Goal: Information Seeking & Learning: Check status

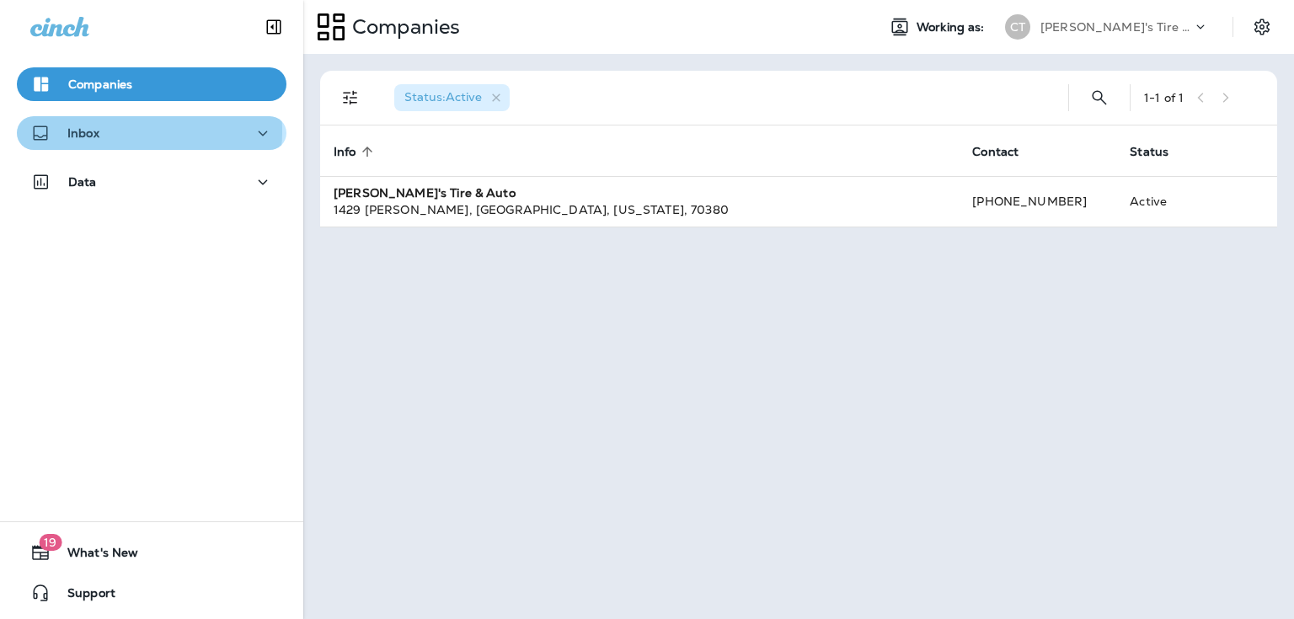
click at [137, 131] on div "Inbox" at bounding box center [151, 133] width 243 height 21
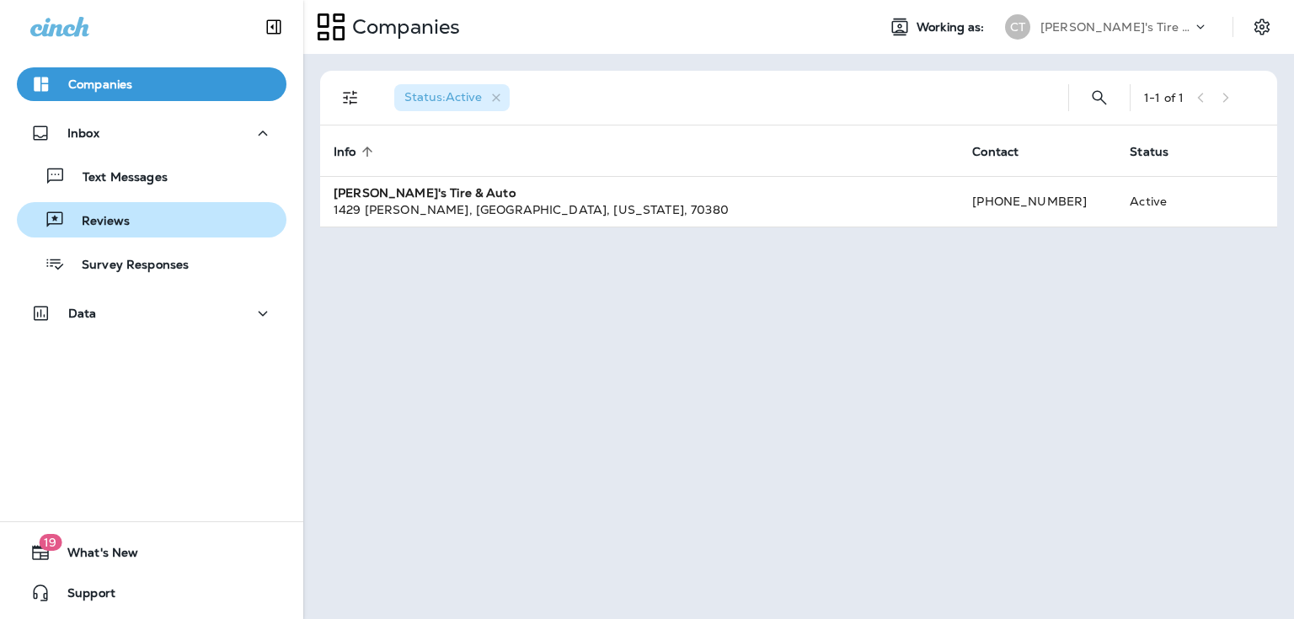
click at [143, 213] on div "Reviews" at bounding box center [152, 219] width 256 height 25
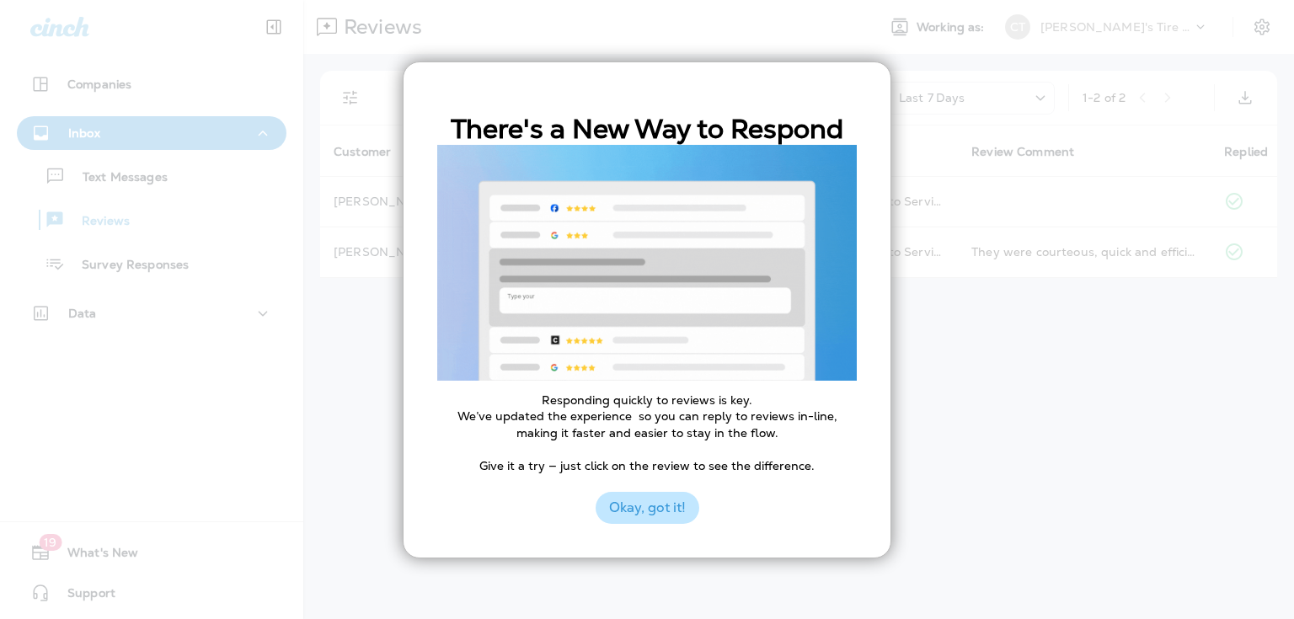
click at [672, 511] on button "Okay, got it!" at bounding box center [648, 508] width 104 height 32
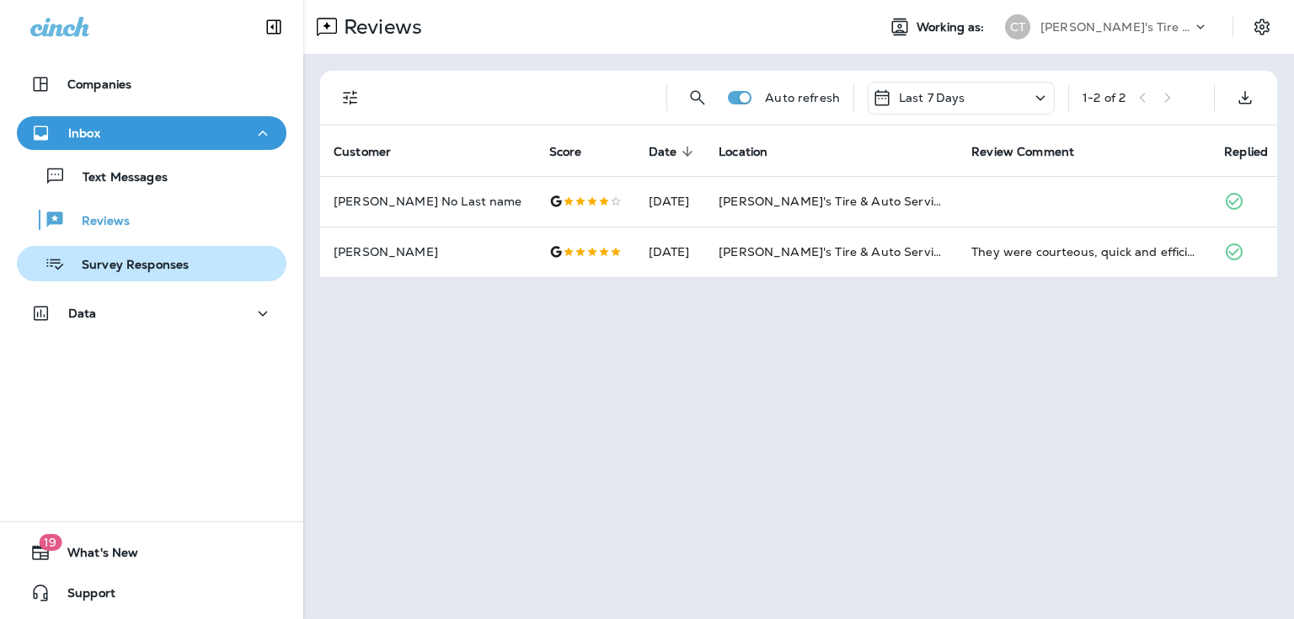
click at [194, 260] on div "Survey Responses" at bounding box center [152, 263] width 256 height 25
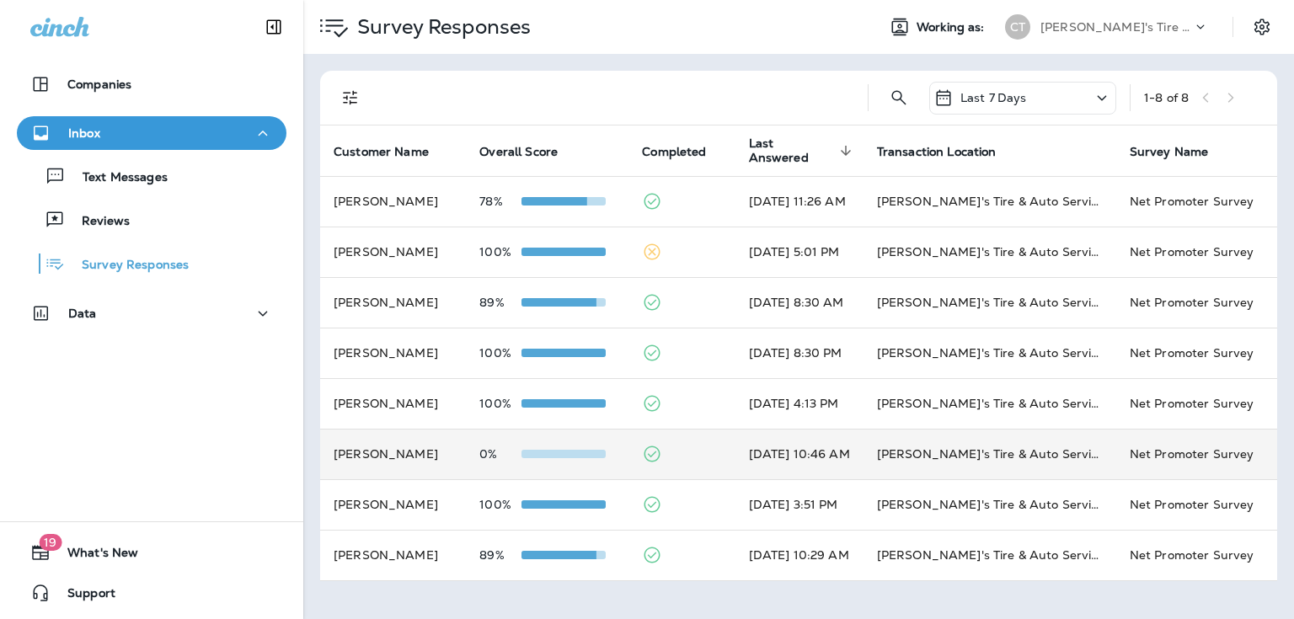
click at [1035, 463] on td "[PERSON_NAME]'s Tire & Auto Service | [PERSON_NAME]" at bounding box center [990, 454] width 253 height 51
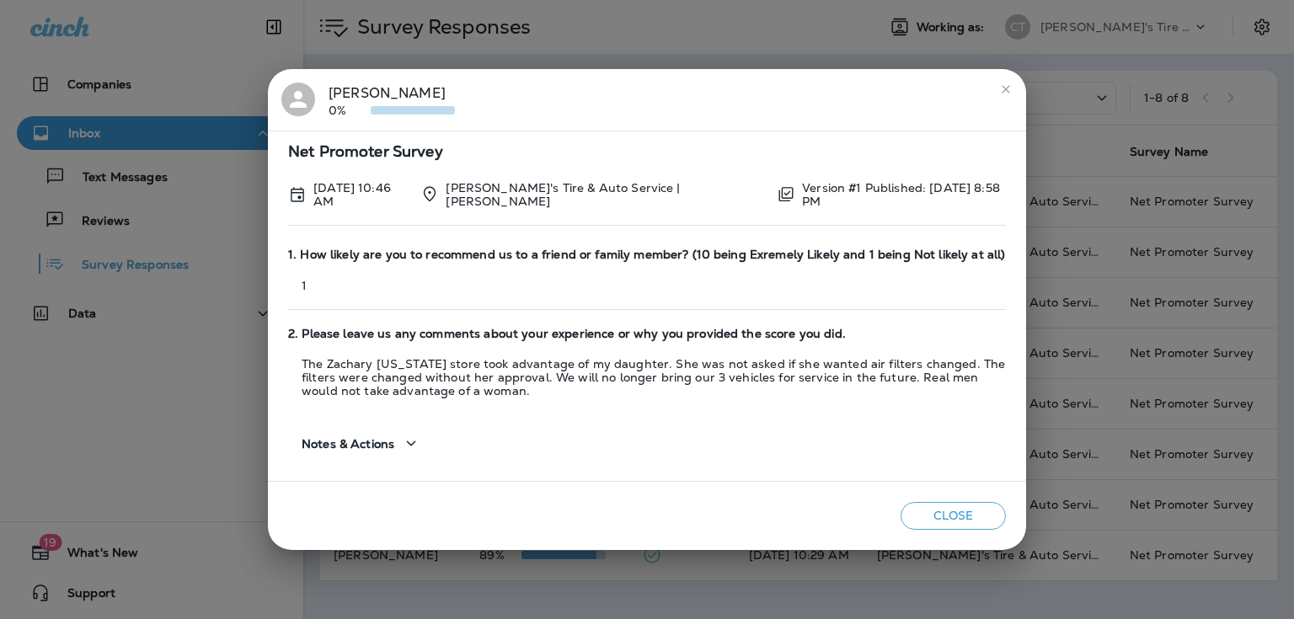
click at [405, 436] on icon "button" at bounding box center [411, 443] width 20 height 21
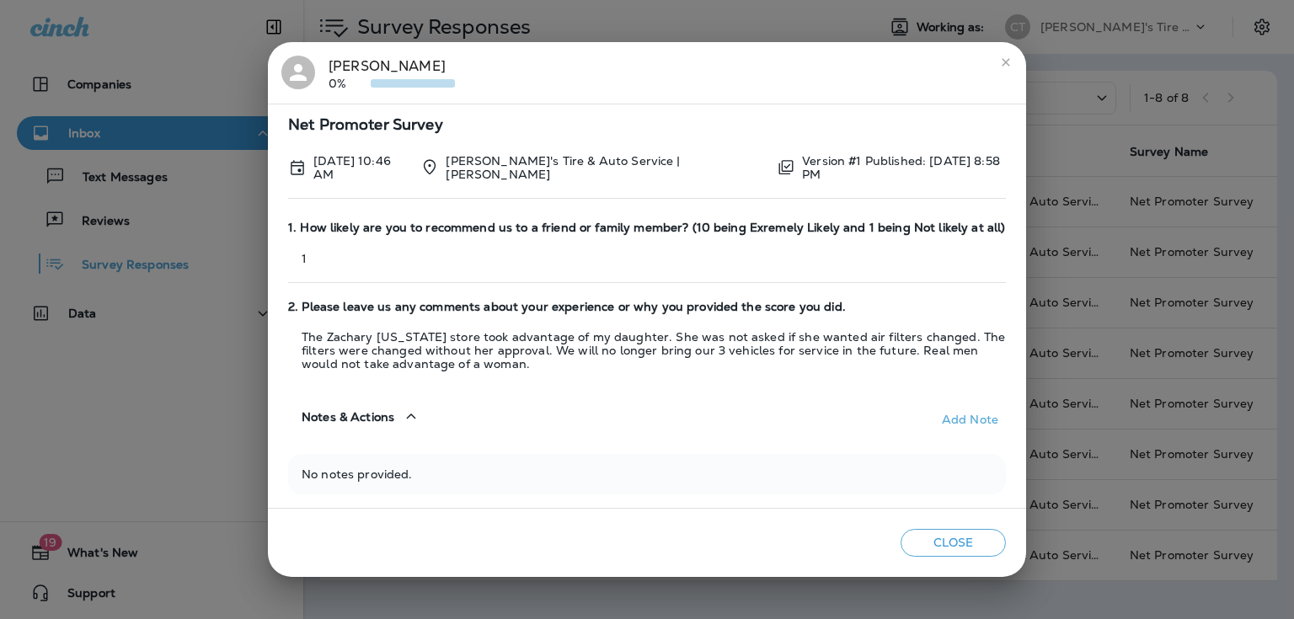
click at [683, 72] on div "[PERSON_NAME] 0%" at bounding box center [646, 73] width 731 height 35
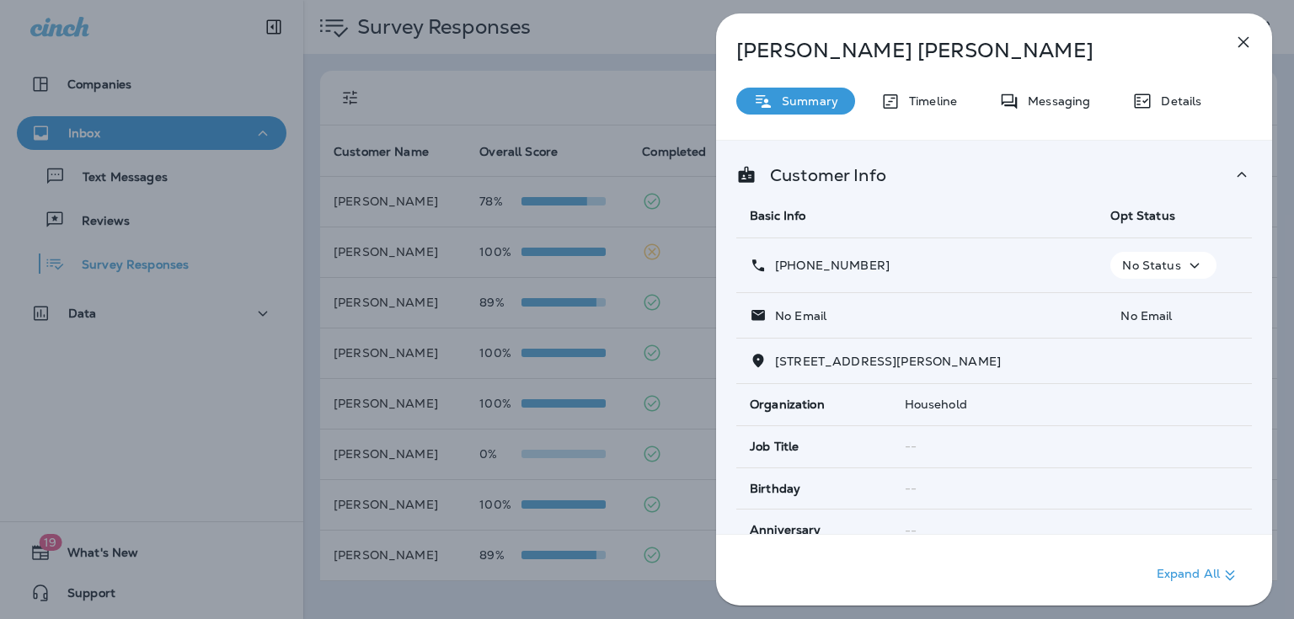
click at [1247, 48] on icon "button" at bounding box center [1244, 42] width 20 height 20
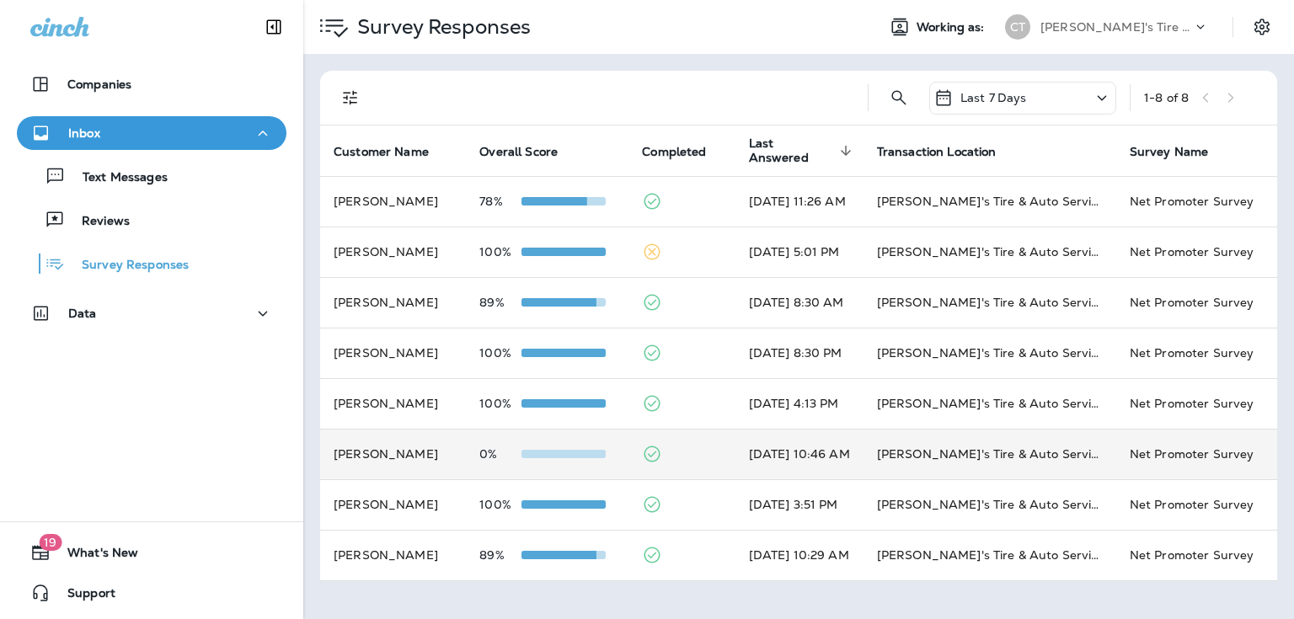
click at [411, 454] on td "[PERSON_NAME]" at bounding box center [393, 454] width 146 height 51
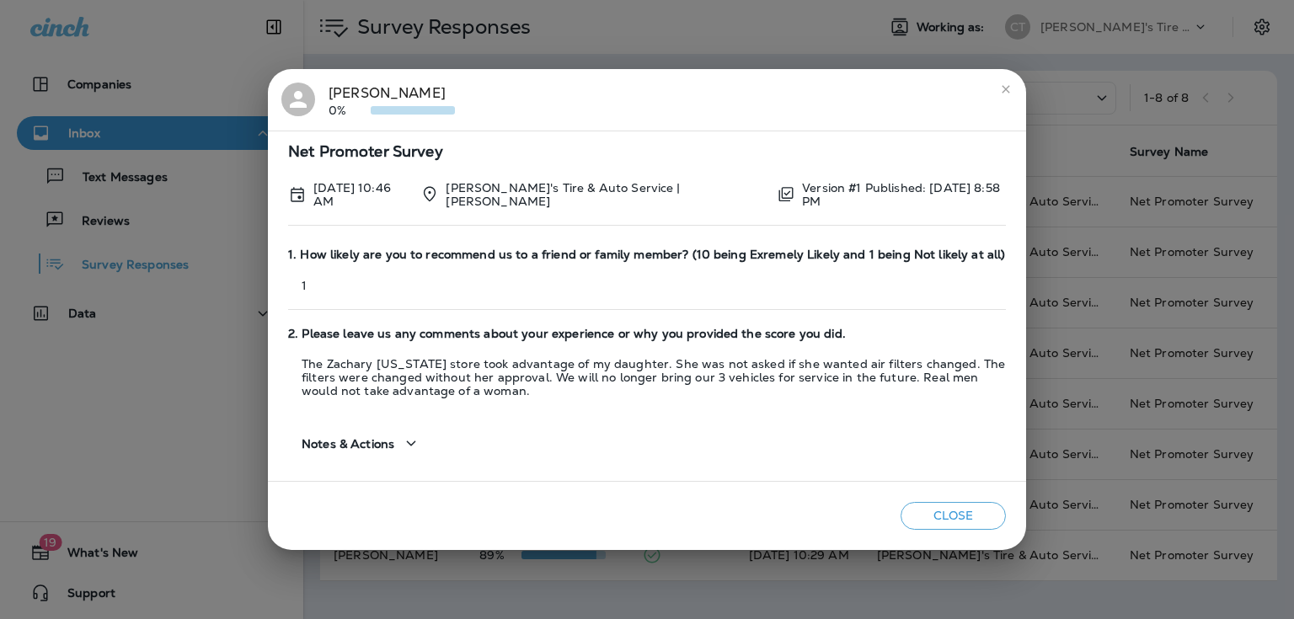
click at [1003, 94] on icon "close" at bounding box center [1005, 89] width 13 height 13
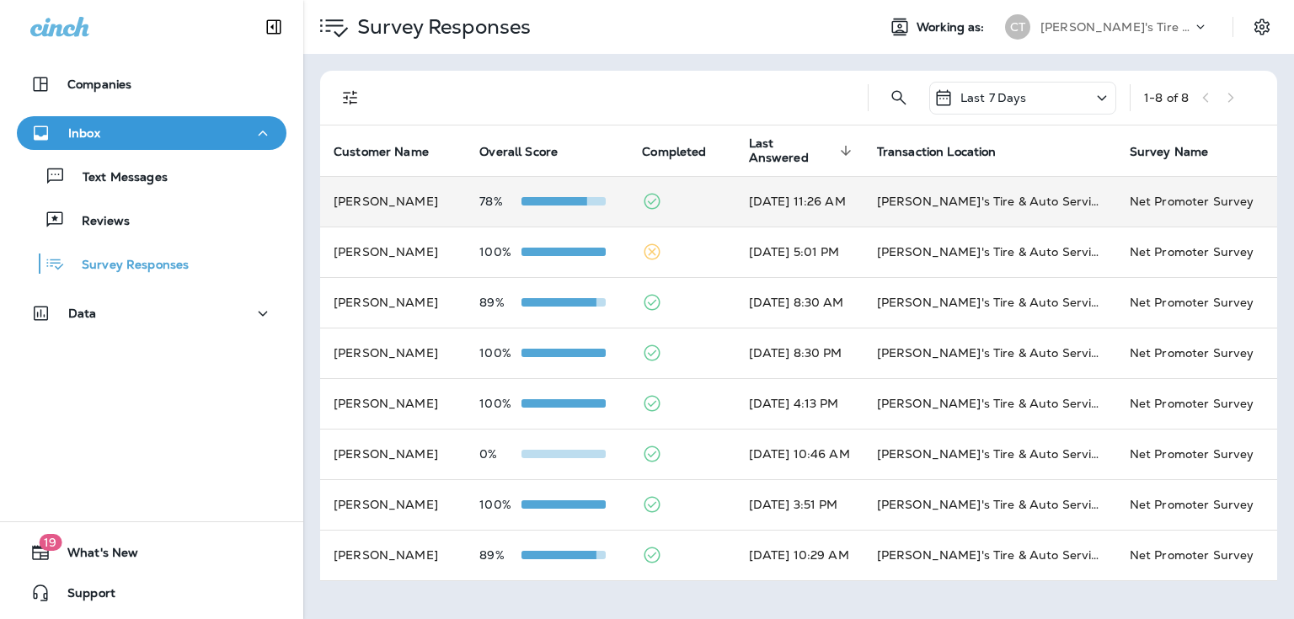
click at [688, 205] on td at bounding box center [682, 201] width 106 height 51
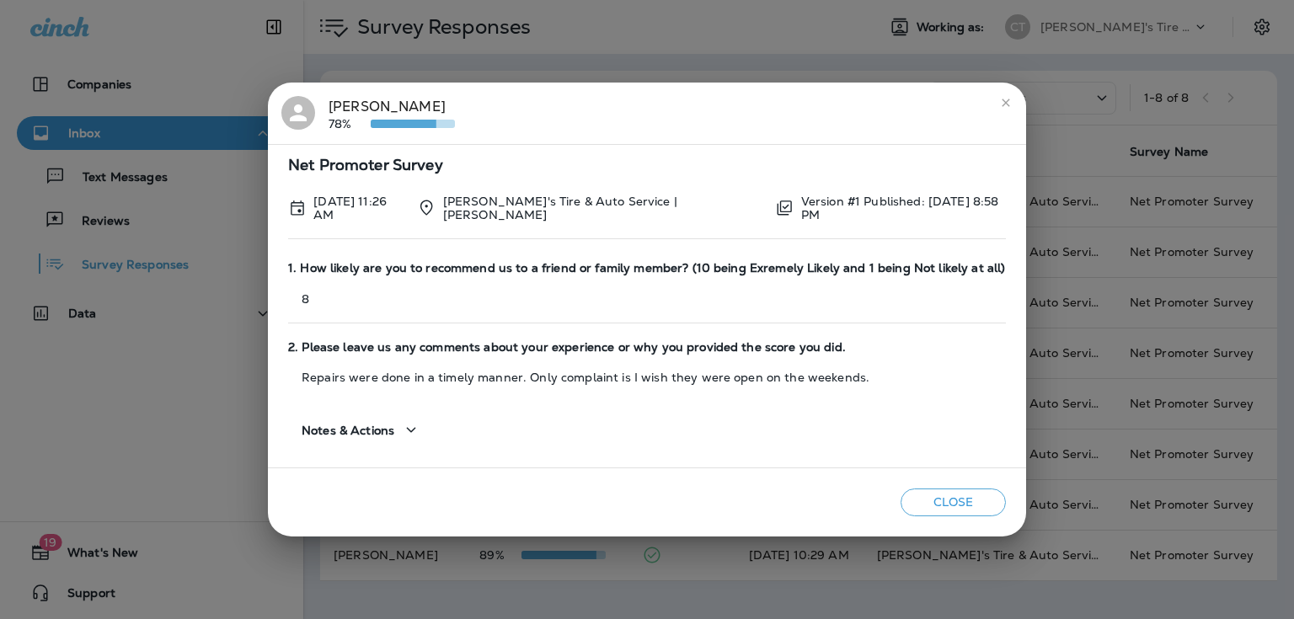
click at [1002, 106] on icon "close" at bounding box center [1006, 103] width 8 height 8
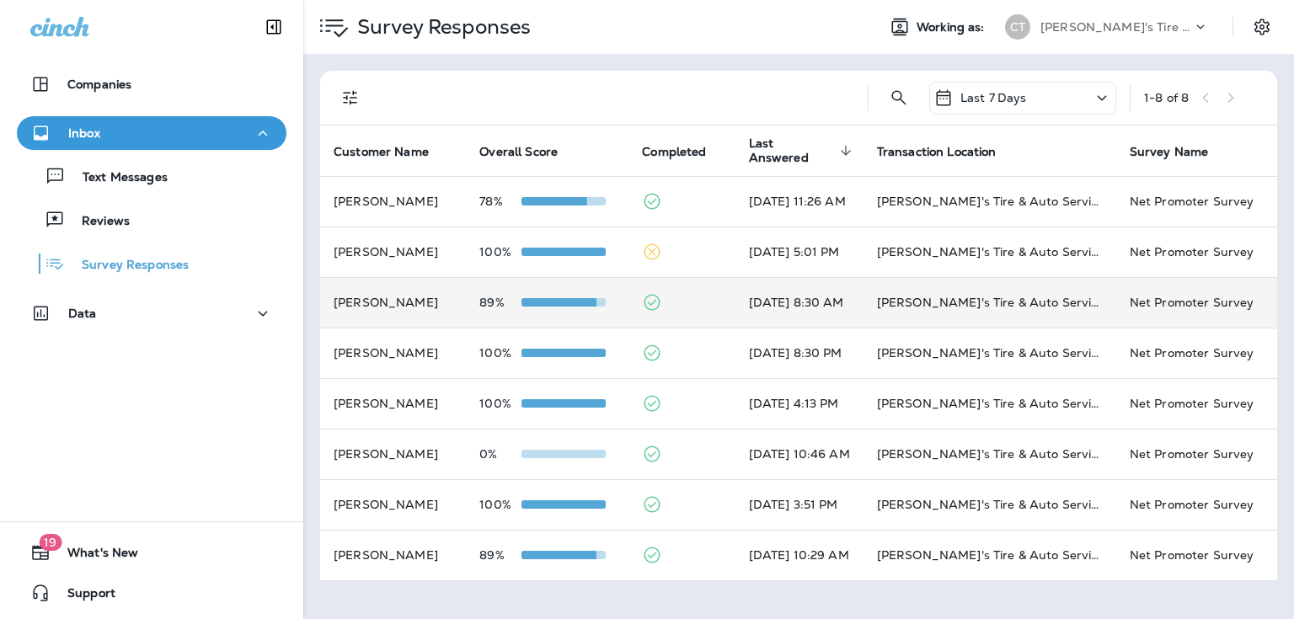
click at [426, 302] on td "[PERSON_NAME]" at bounding box center [393, 302] width 146 height 51
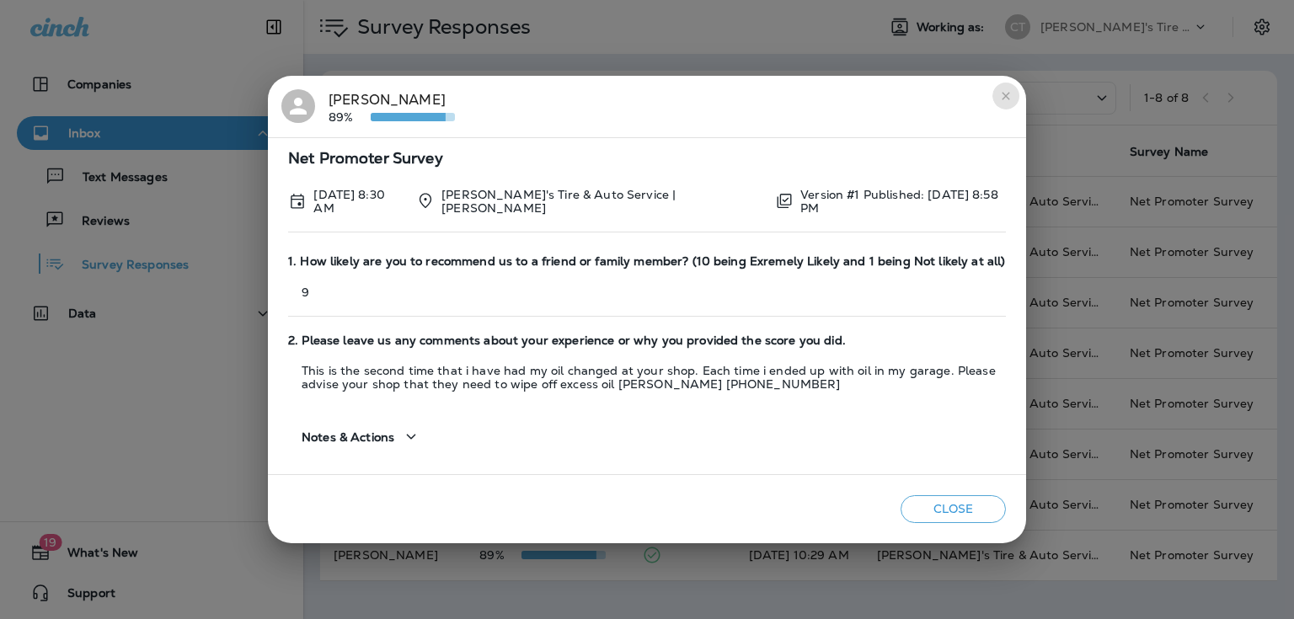
click at [1011, 107] on button "close" at bounding box center [1006, 96] width 27 height 27
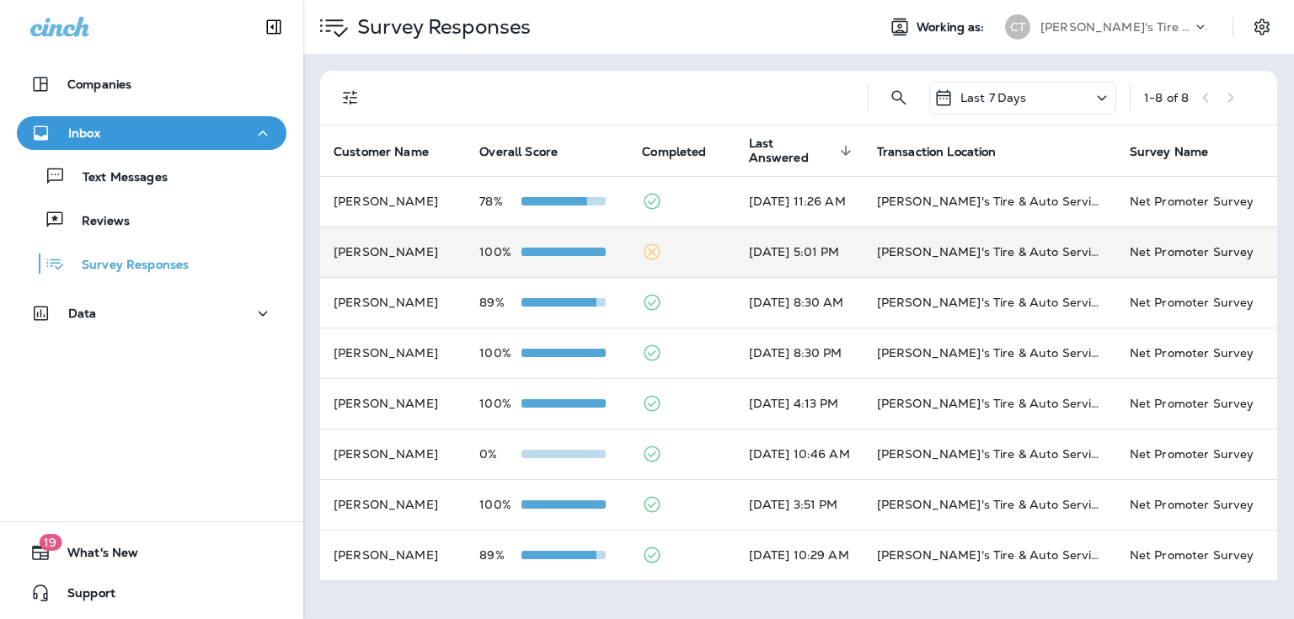
click at [422, 249] on td "[PERSON_NAME]" at bounding box center [393, 252] width 146 height 51
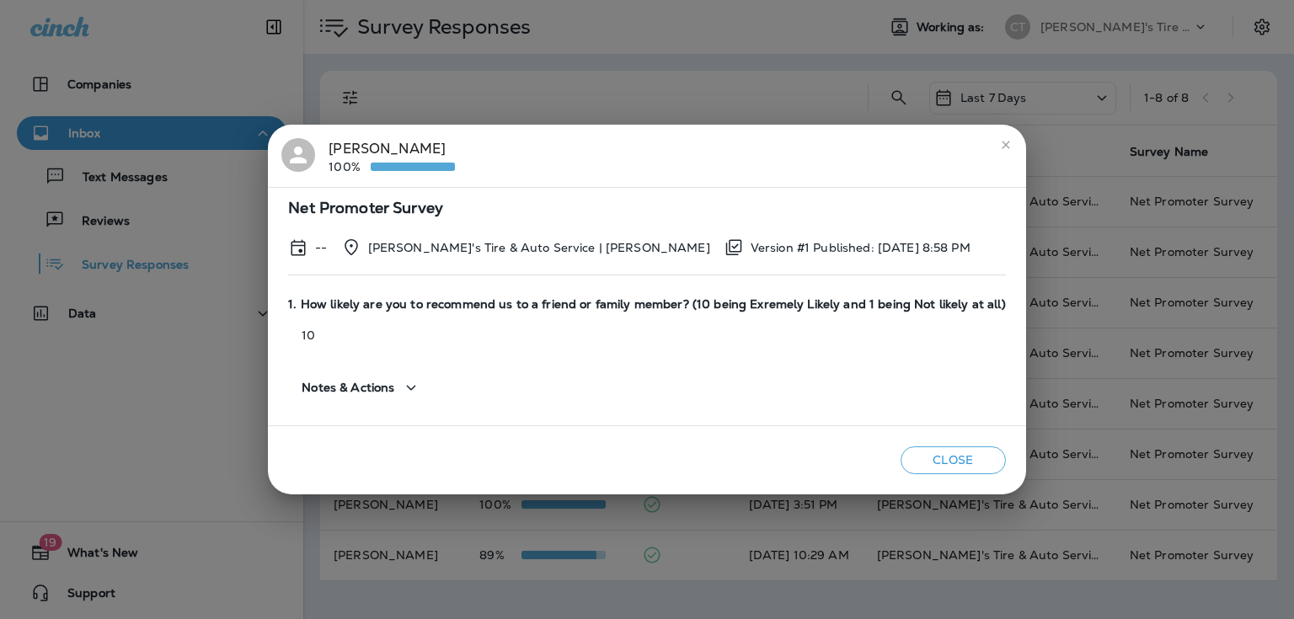
drag, startPoint x: 996, startPoint y: 144, endPoint x: 987, endPoint y: 147, distance: 9.6
click at [999, 143] on icon "close" at bounding box center [1005, 144] width 13 height 13
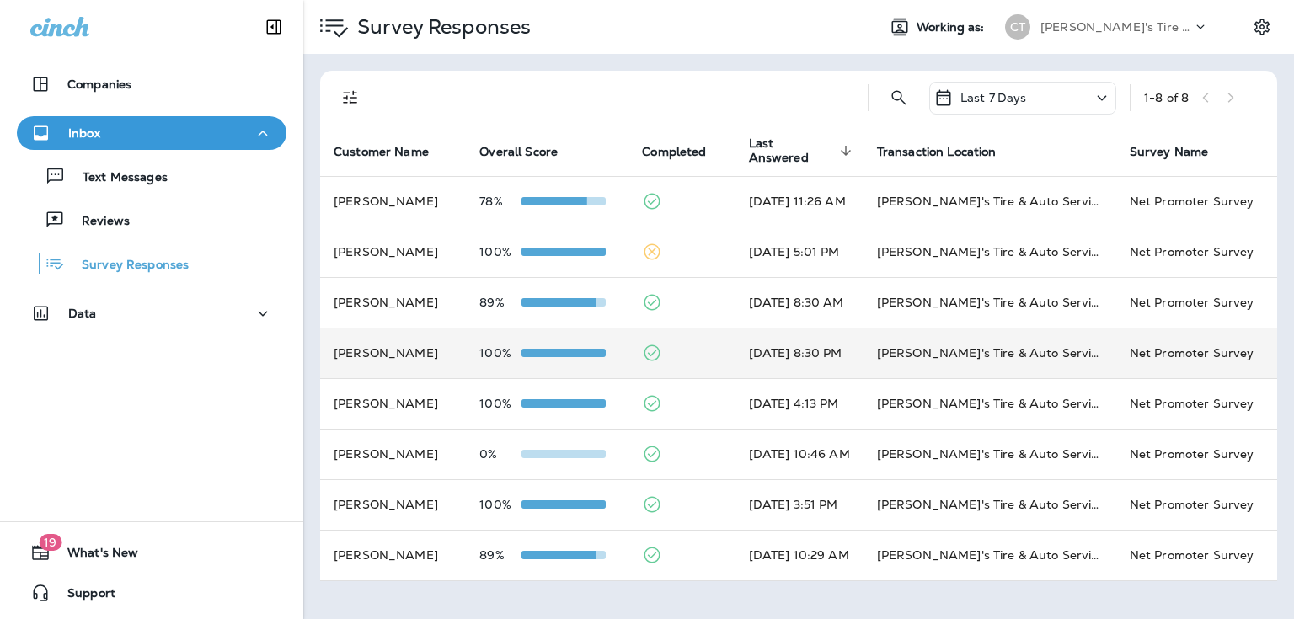
click at [419, 367] on td "[PERSON_NAME]" at bounding box center [393, 353] width 146 height 51
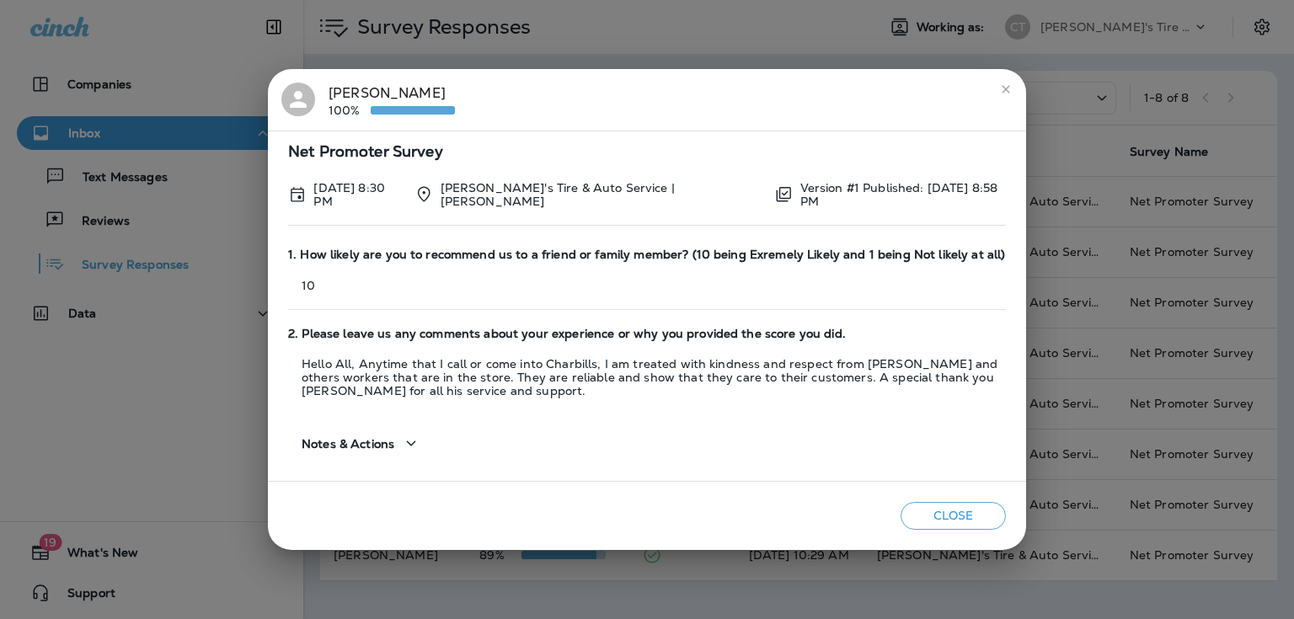
click at [957, 502] on button "Close" at bounding box center [953, 516] width 105 height 28
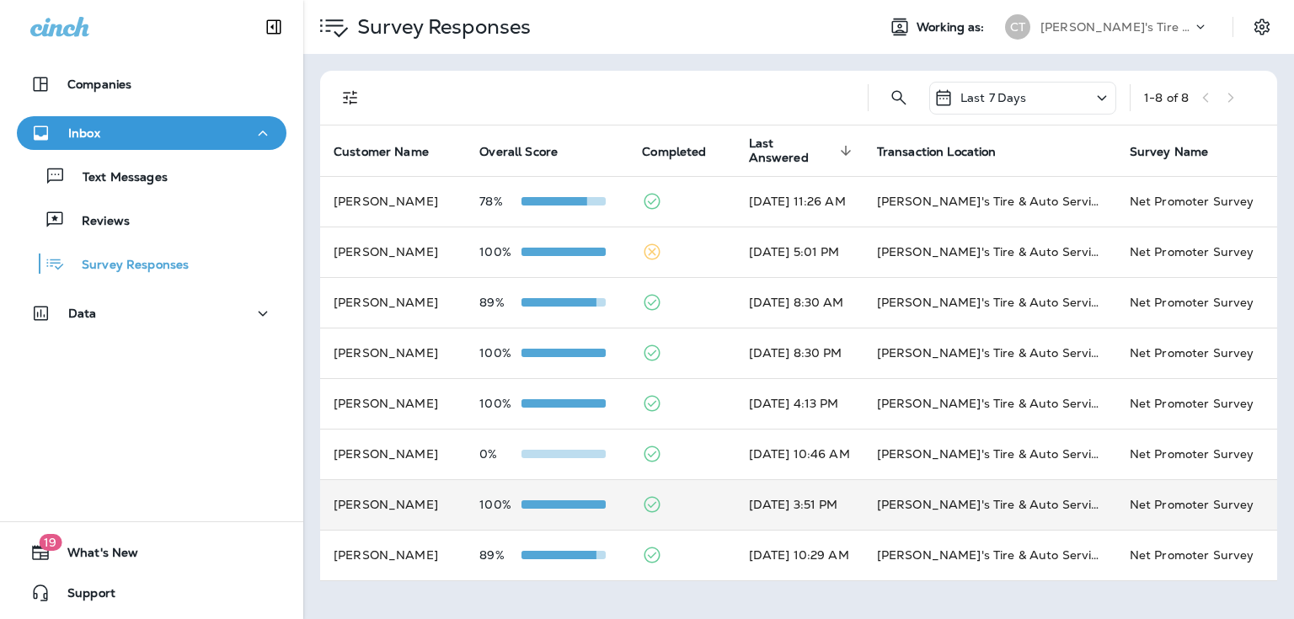
click at [421, 519] on td "[PERSON_NAME]" at bounding box center [393, 504] width 146 height 51
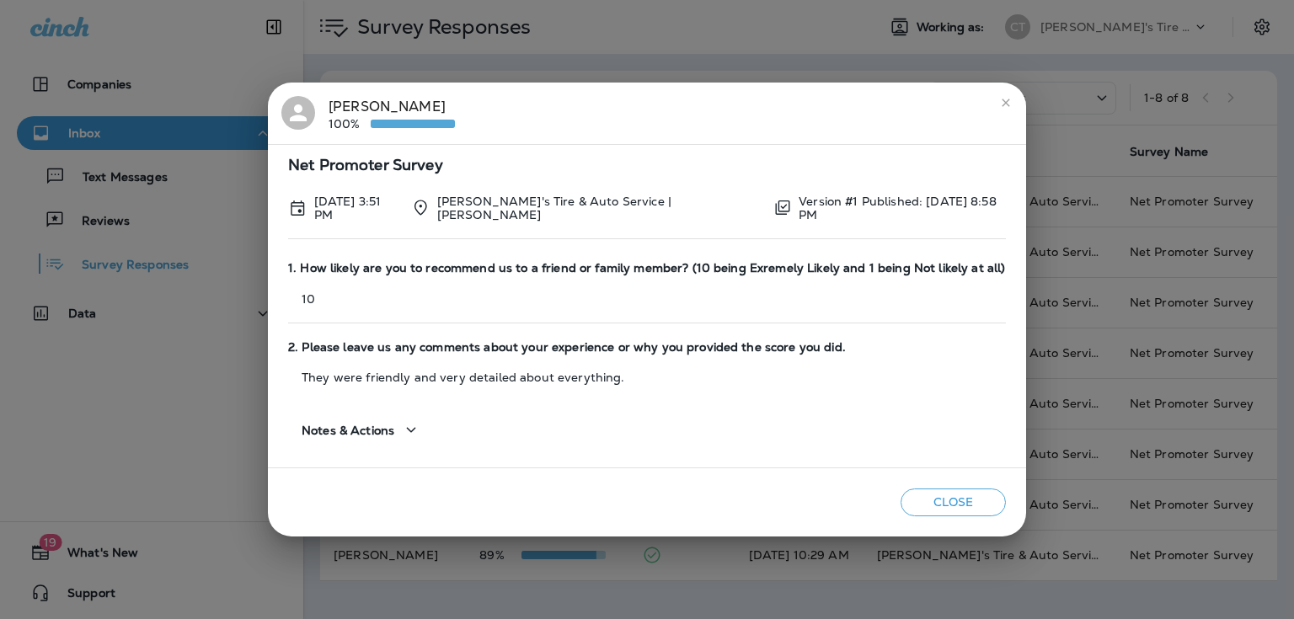
click at [1002, 103] on icon "close" at bounding box center [1006, 103] width 8 height 8
